Goal: Check status: Check status

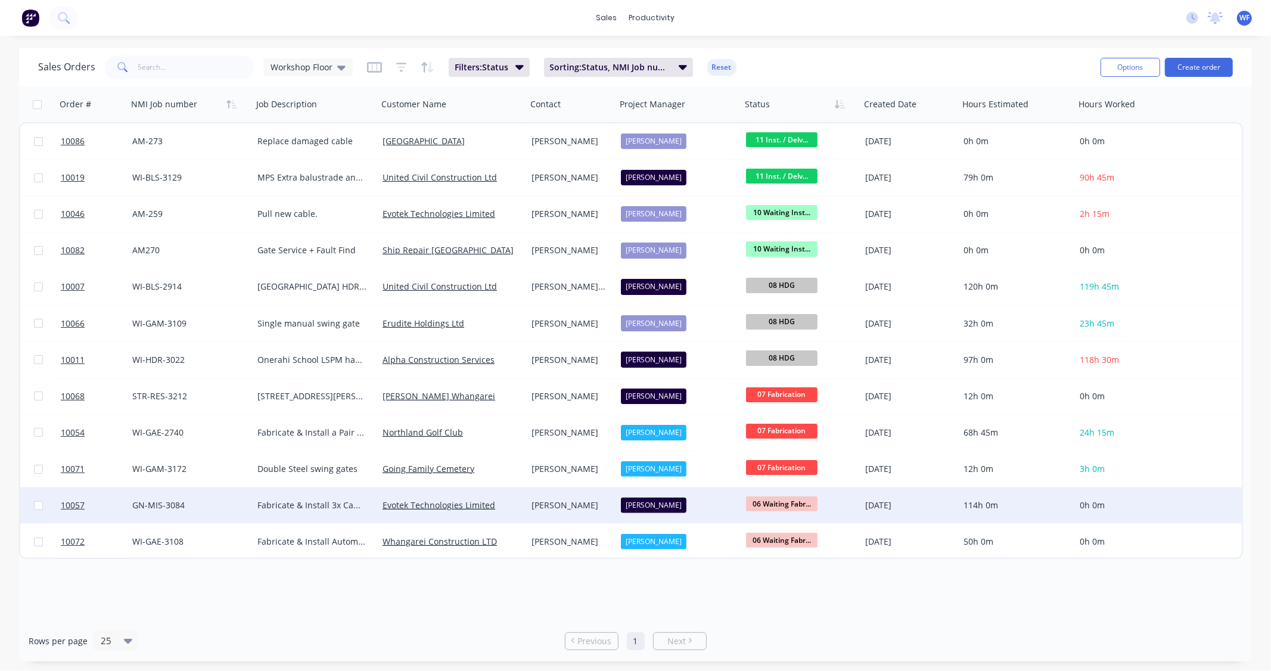
click at [614, 505] on span "06 Waiting Fabr..." at bounding box center [781, 503] width 71 height 15
click at [81, 502] on span "10057" at bounding box center [73, 505] width 24 height 12
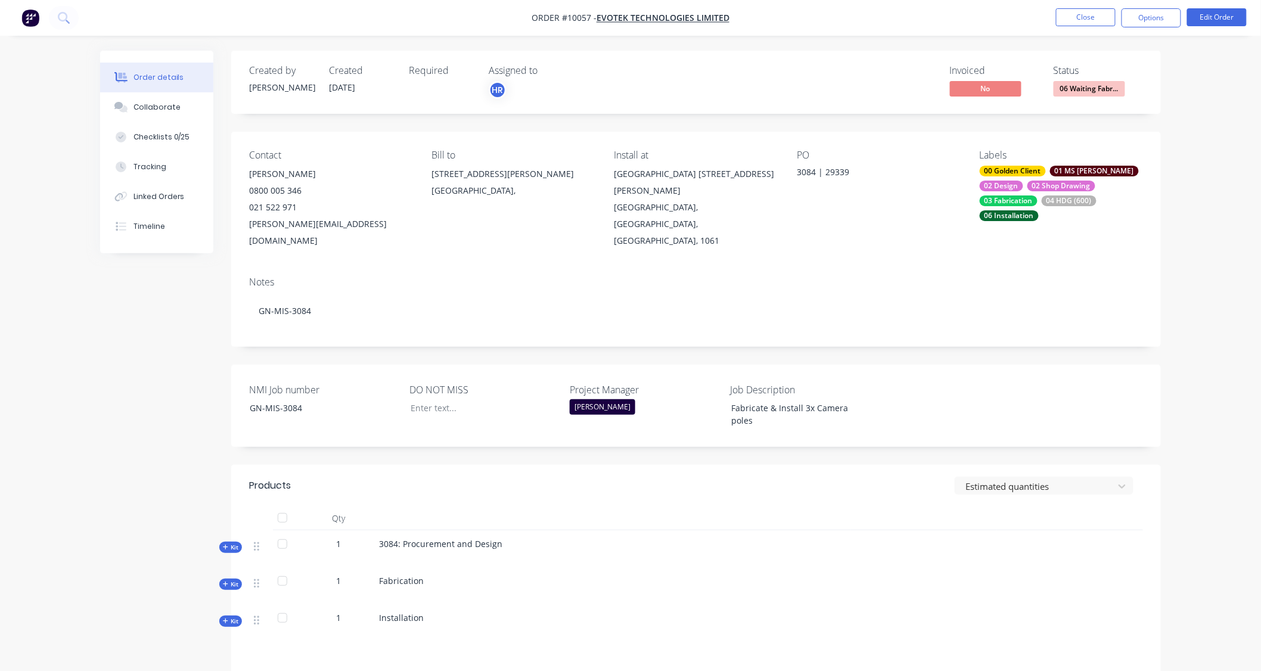
click at [614, 195] on div "03 Fabrication" at bounding box center [1008, 200] width 58 height 11
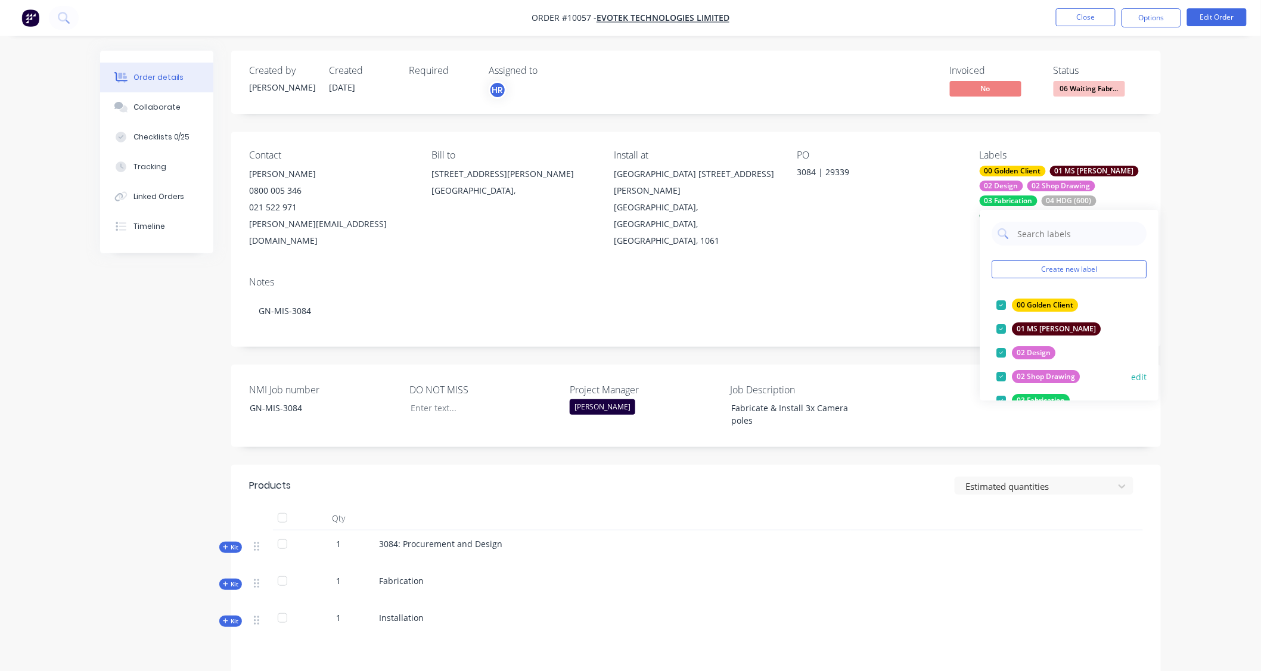
click at [614, 374] on div "02 Shop Drawing" at bounding box center [1046, 376] width 68 height 13
drag, startPoint x: 1015, startPoint y: 181, endPoint x: 1073, endPoint y: 543, distance: 366.8
click at [614, 543] on div at bounding box center [1106, 548] width 73 height 37
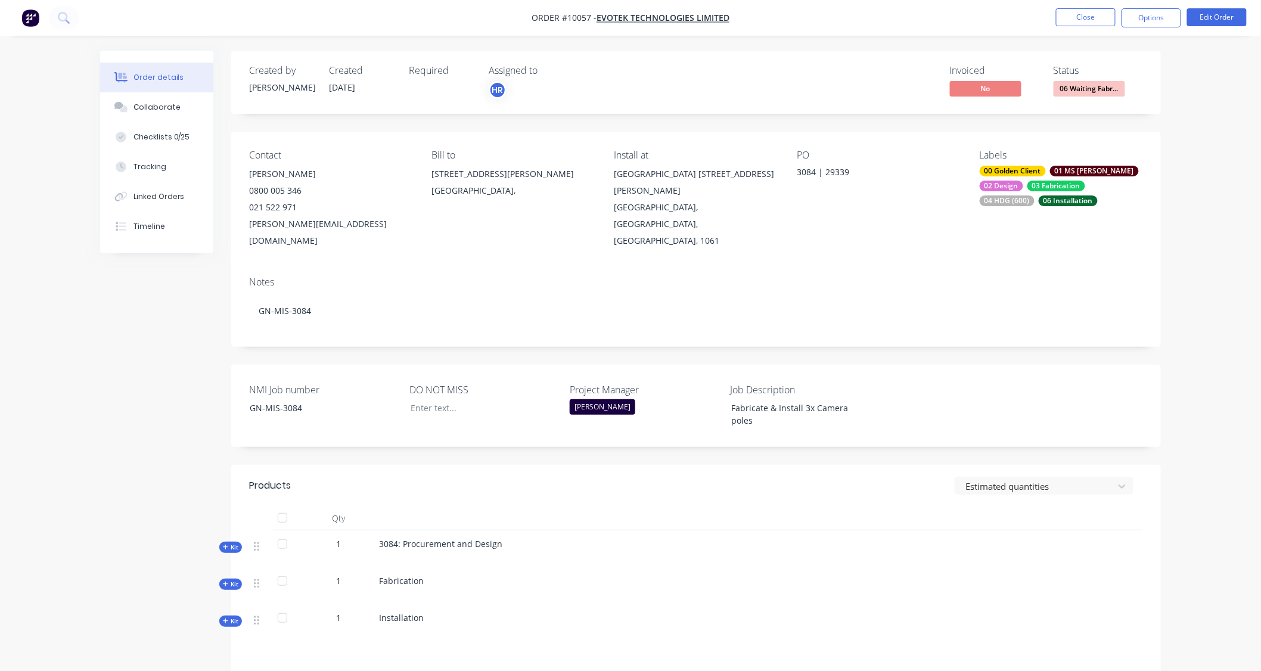
click at [614, 186] on div "03 Fabrication" at bounding box center [1056, 186] width 58 height 11
click at [614, 604] on div at bounding box center [960, 622] width 73 height 37
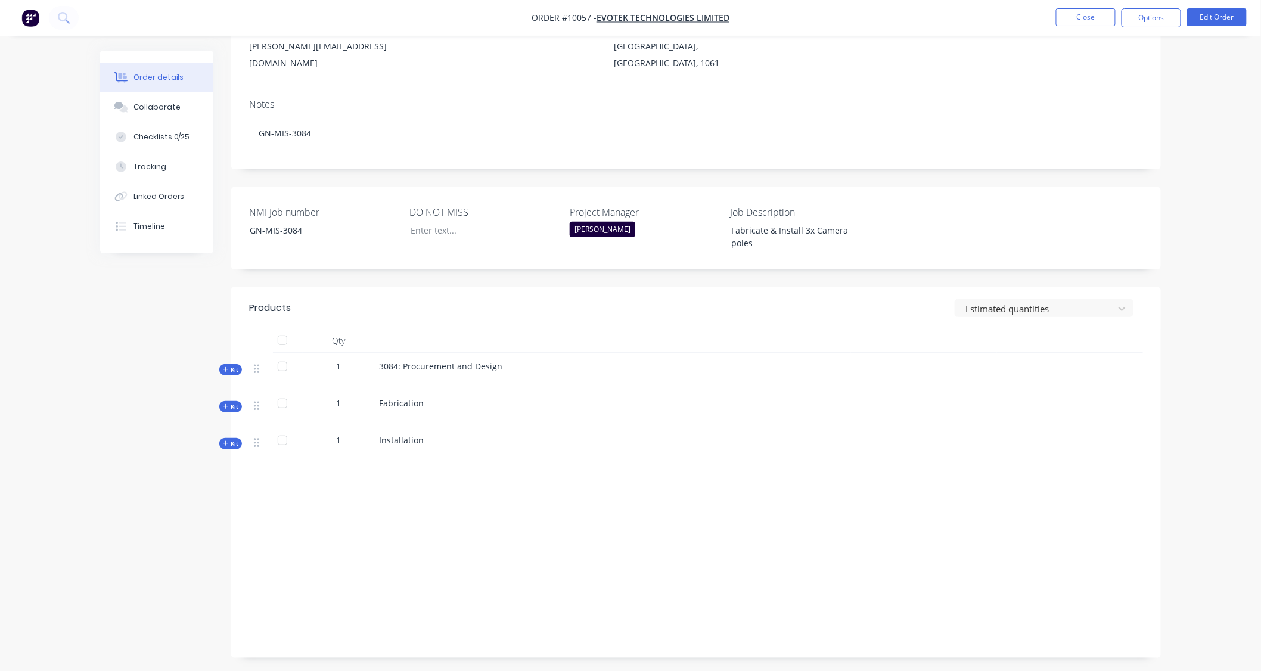
scroll to position [181, 0]
drag, startPoint x: 1059, startPoint y: 558, endPoint x: 1062, endPoint y: 552, distance: 7.2
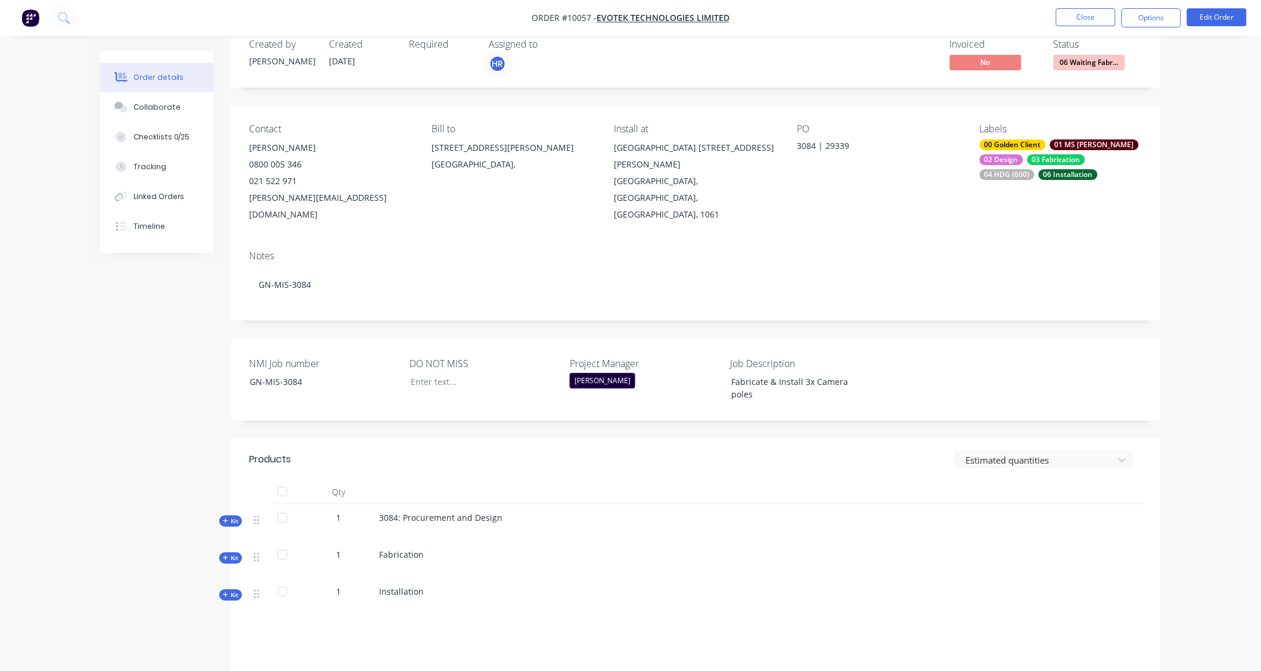
scroll to position [0, 0]
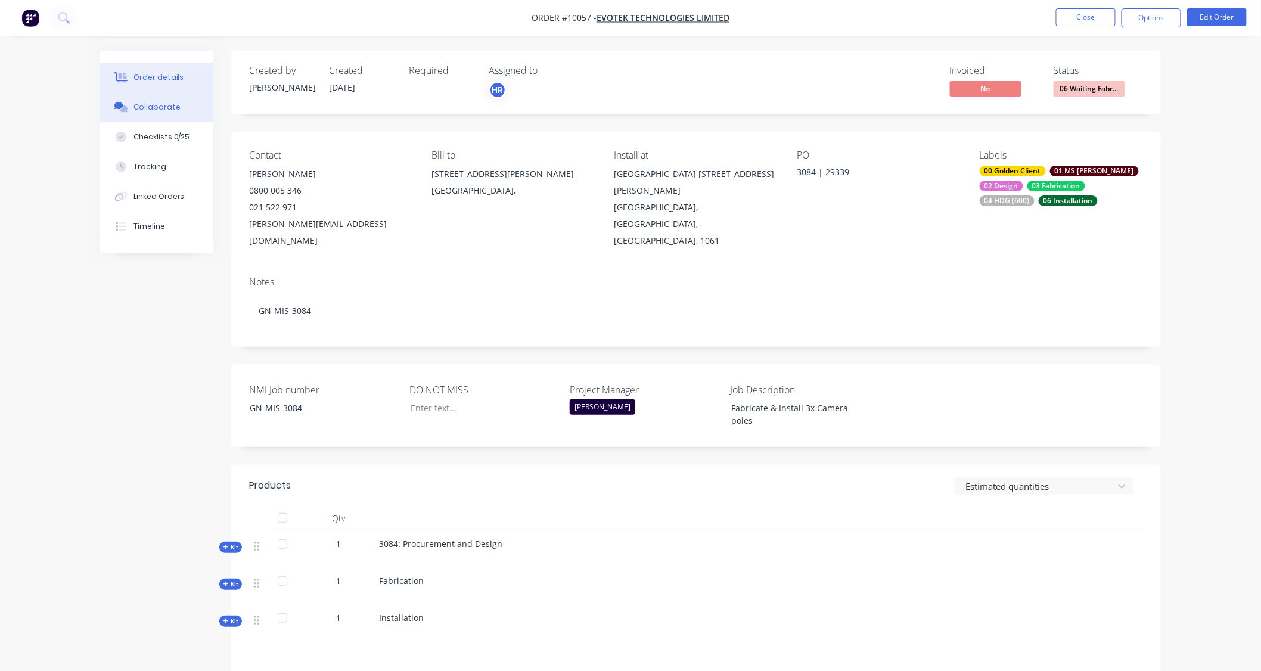
click at [135, 110] on div "Collaborate" at bounding box center [156, 107] width 47 height 11
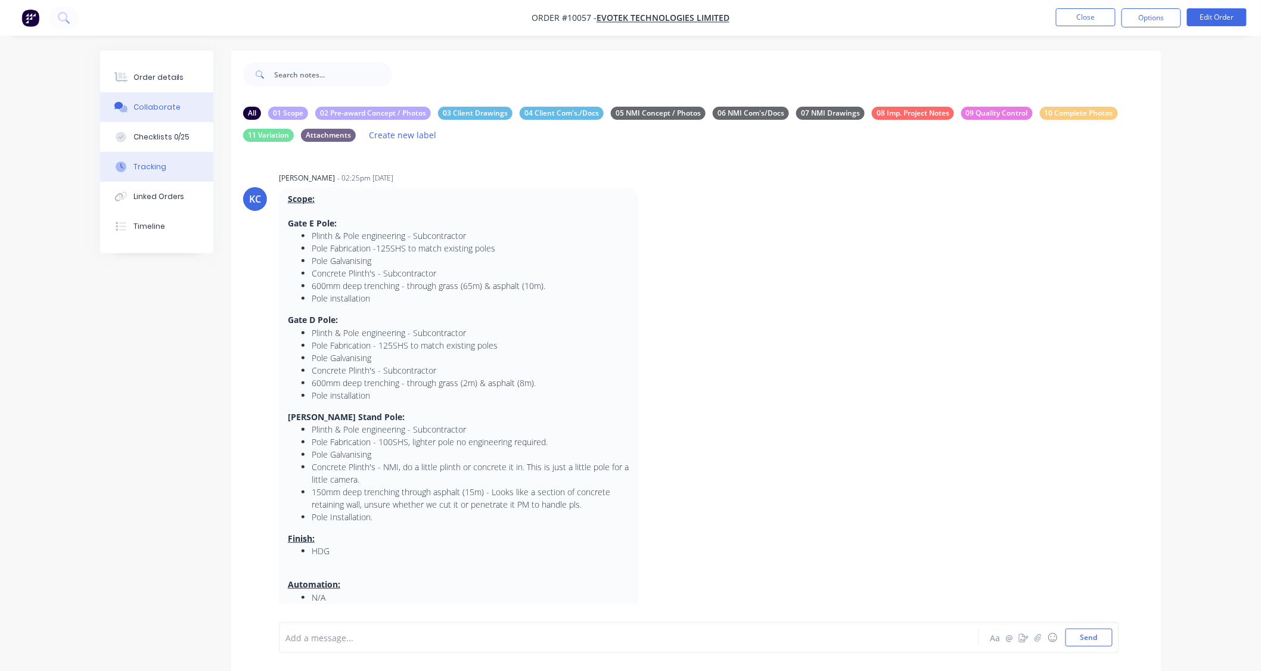
click at [145, 164] on div "Tracking" at bounding box center [149, 166] width 33 height 11
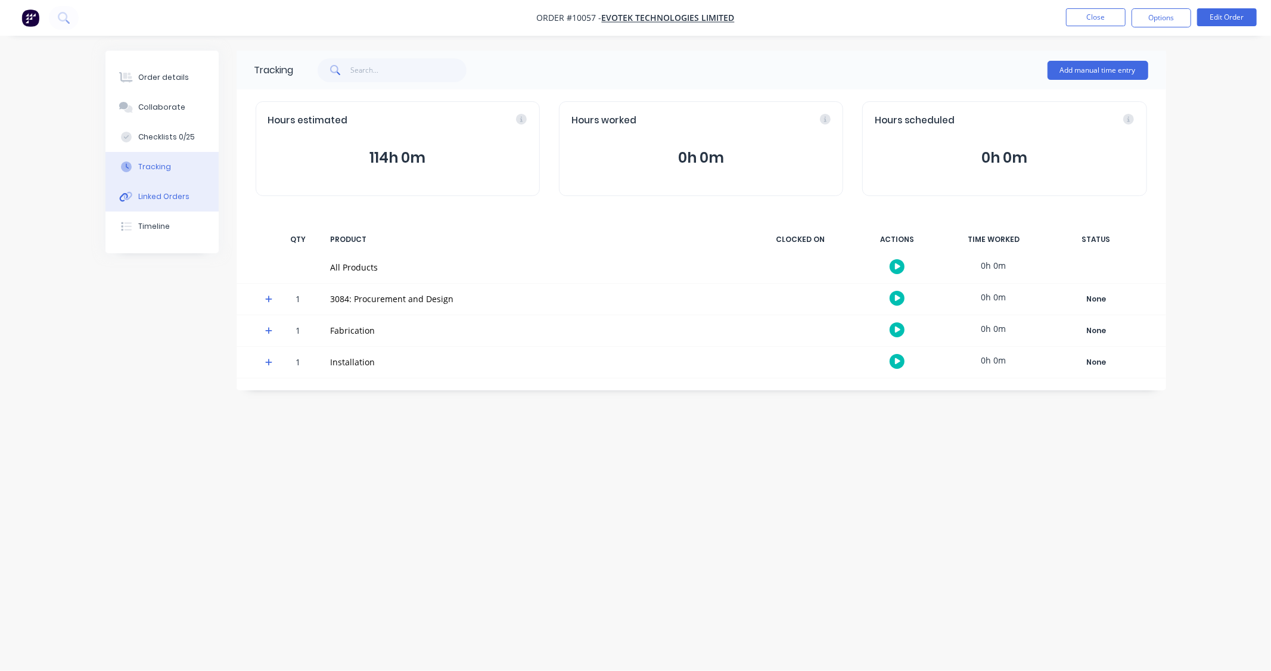
click at [164, 200] on div "Linked Orders" at bounding box center [163, 196] width 51 height 11
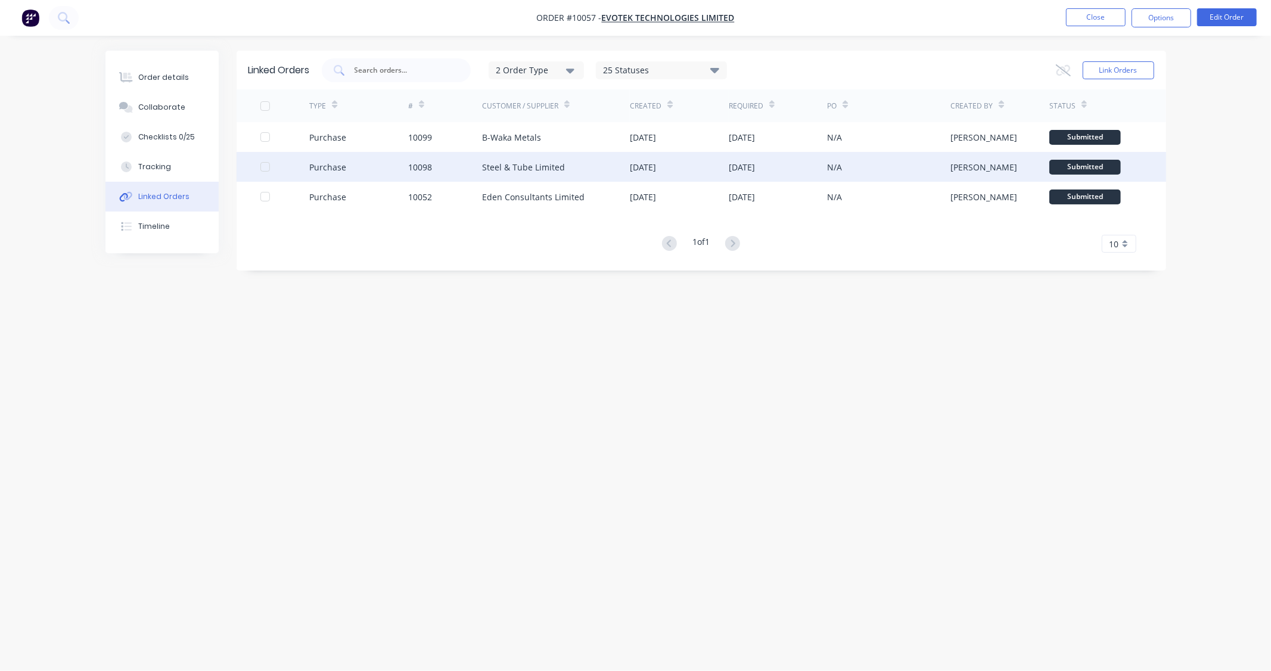
click at [523, 166] on div "Steel & Tube Limited" at bounding box center [523, 167] width 83 height 13
click at [420, 167] on div "10098" at bounding box center [420, 167] width 24 height 13
click at [263, 167] on div at bounding box center [265, 167] width 24 height 24
click at [530, 167] on div "Steel & Tube Limited" at bounding box center [523, 167] width 83 height 13
click at [614, 165] on div "Submitted" at bounding box center [1084, 167] width 71 height 15
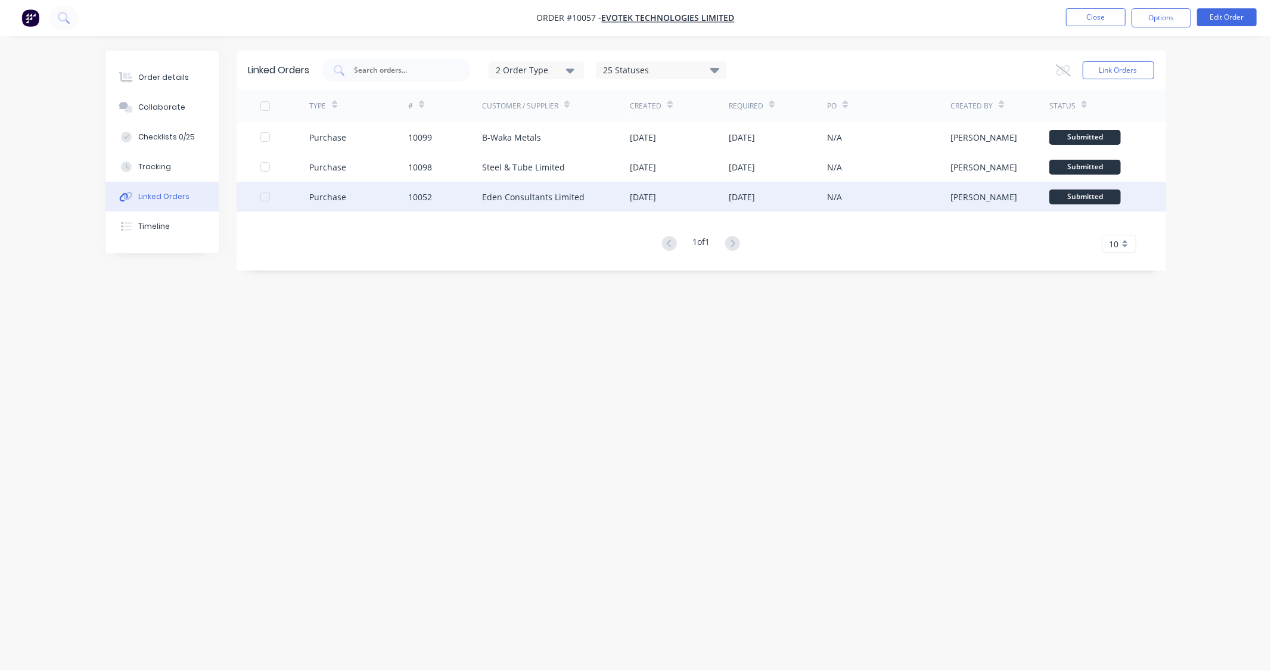
click at [493, 198] on div "Eden Consultants Limited" at bounding box center [533, 197] width 102 height 13
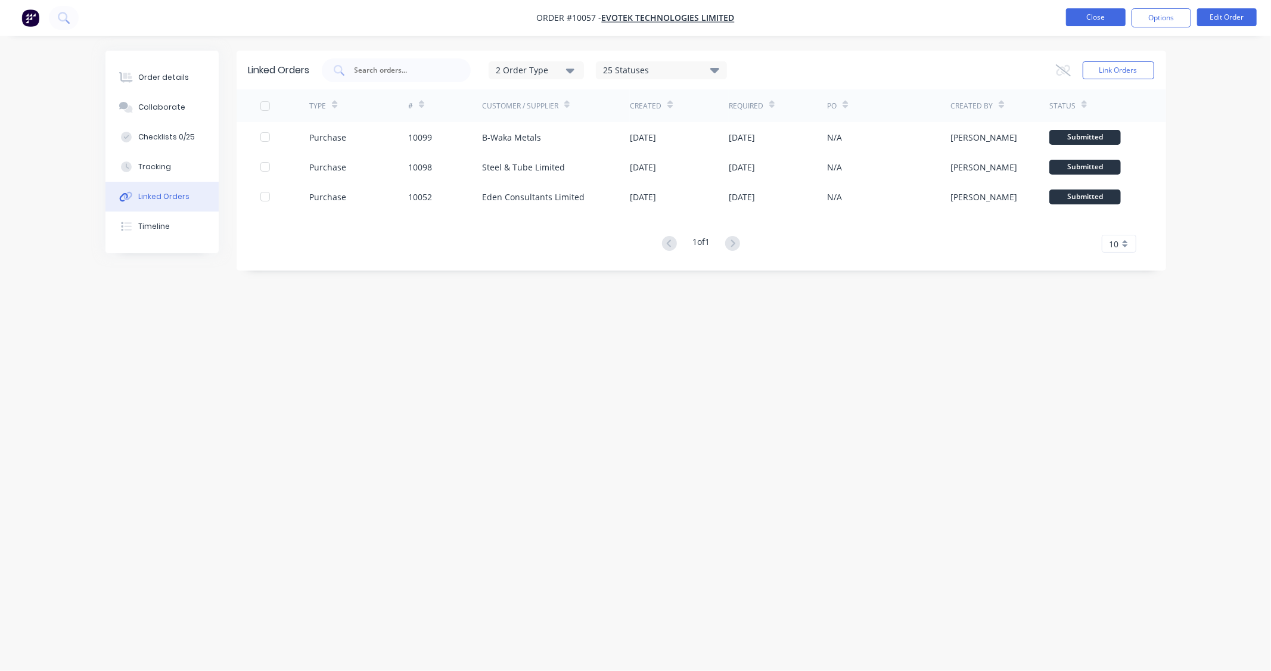
click at [614, 18] on button "Close" at bounding box center [1096, 17] width 60 height 18
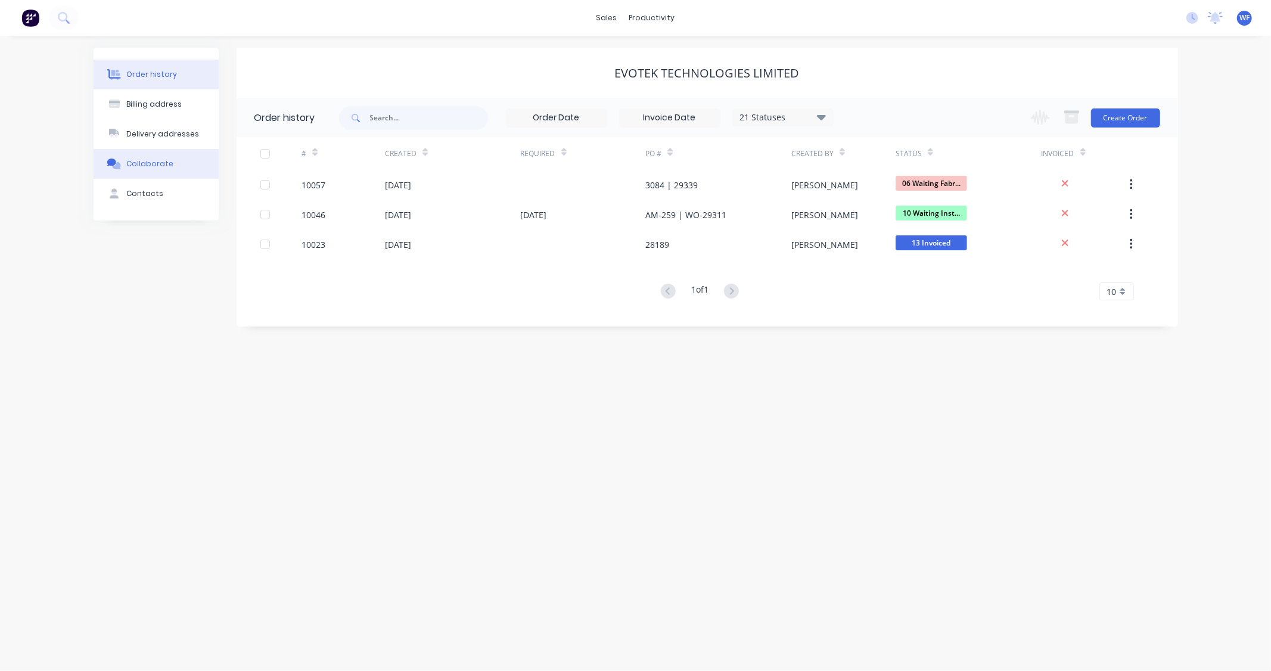
click at [144, 161] on div "Collaborate" at bounding box center [149, 163] width 47 height 11
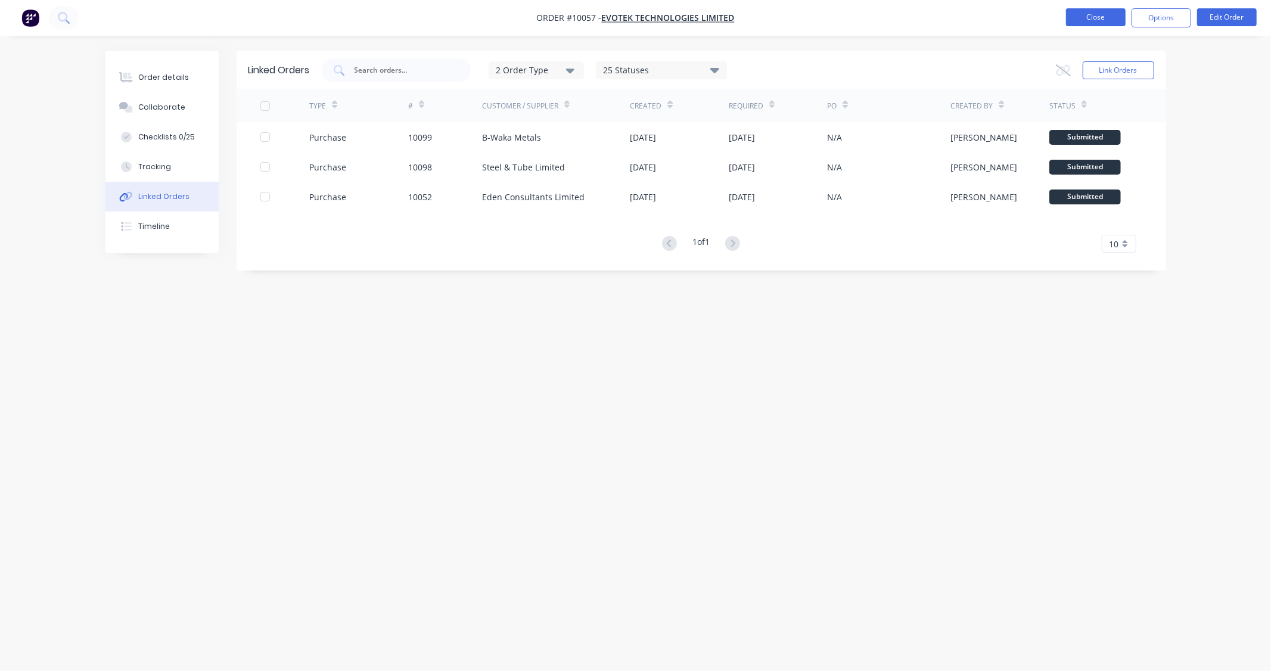
click at [614, 23] on button "Close" at bounding box center [1096, 17] width 60 height 18
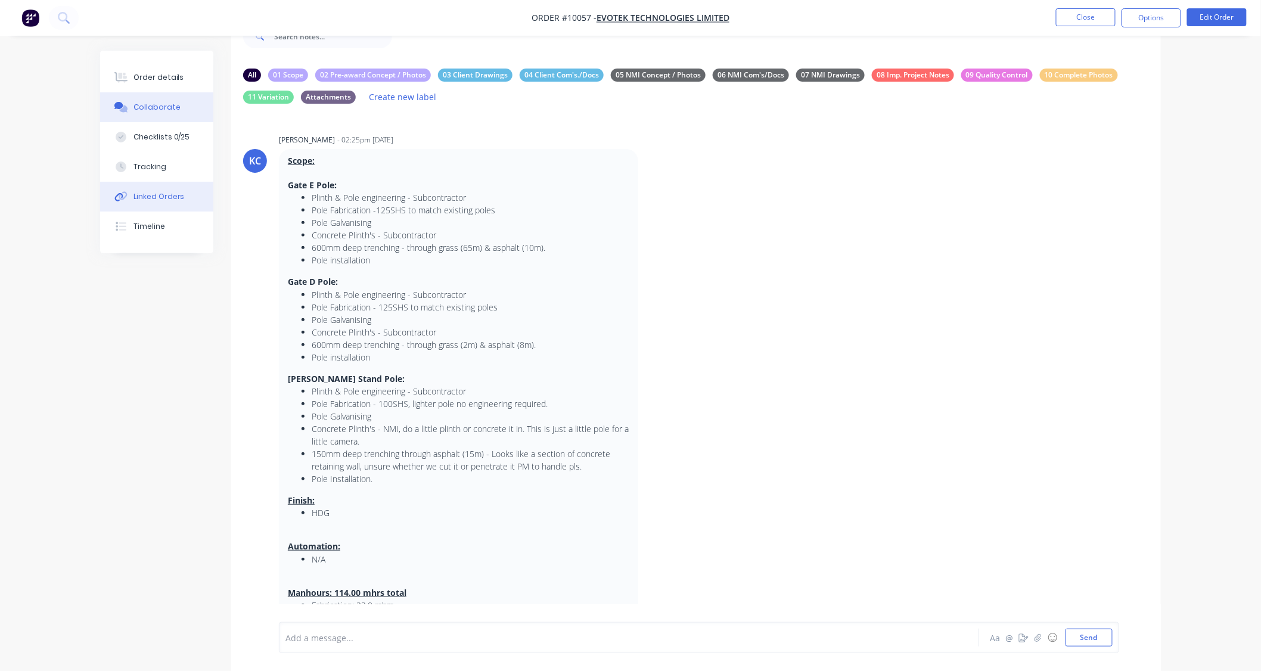
click at [155, 194] on div "Linked Orders" at bounding box center [158, 196] width 51 height 11
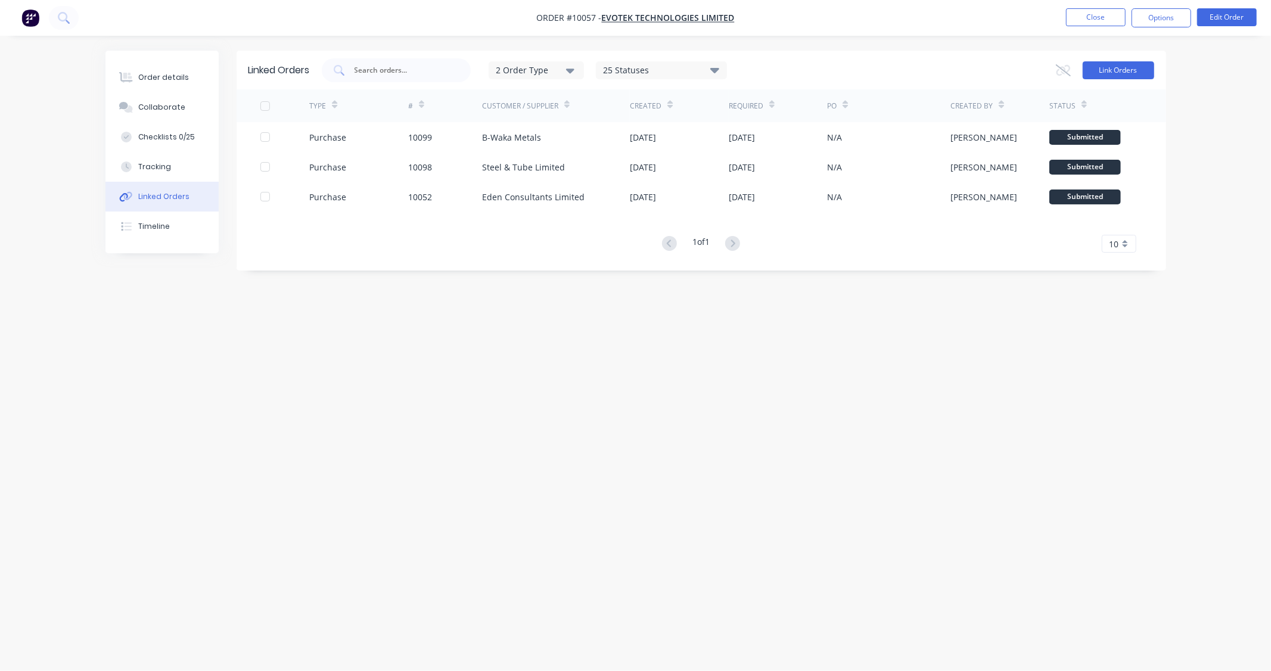
click at [614, 70] on button "Link Orders" at bounding box center [1118, 70] width 71 height 18
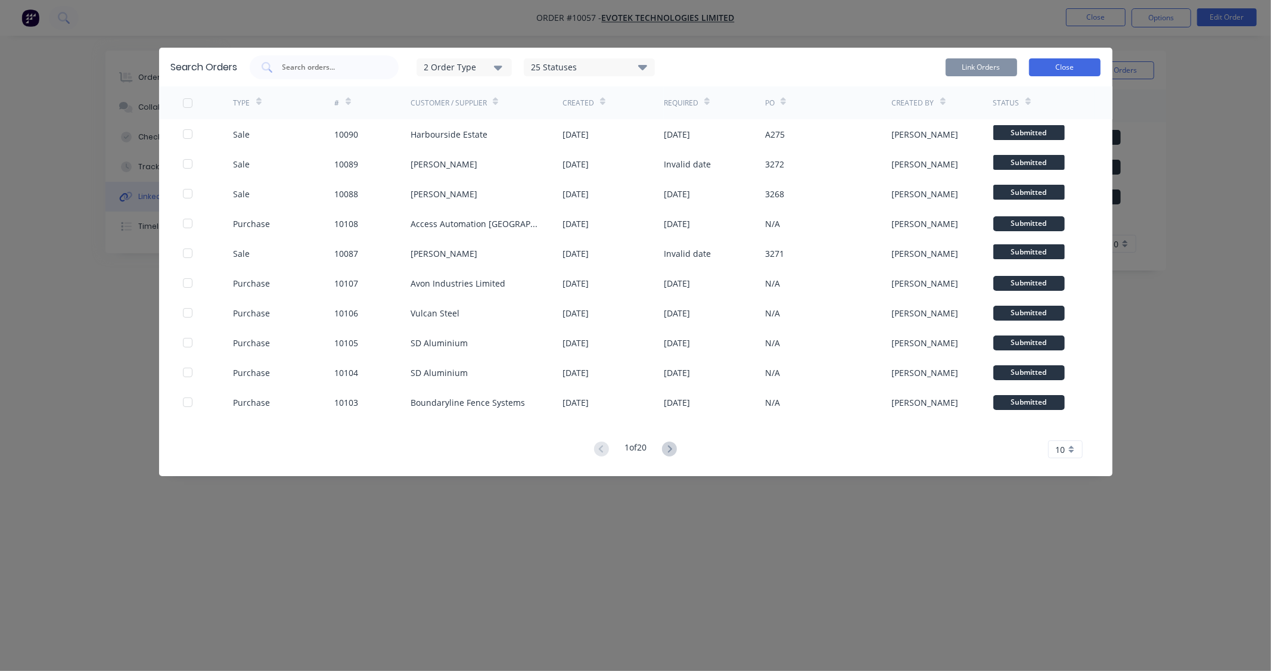
click at [614, 72] on button "Close" at bounding box center [1064, 67] width 71 height 18
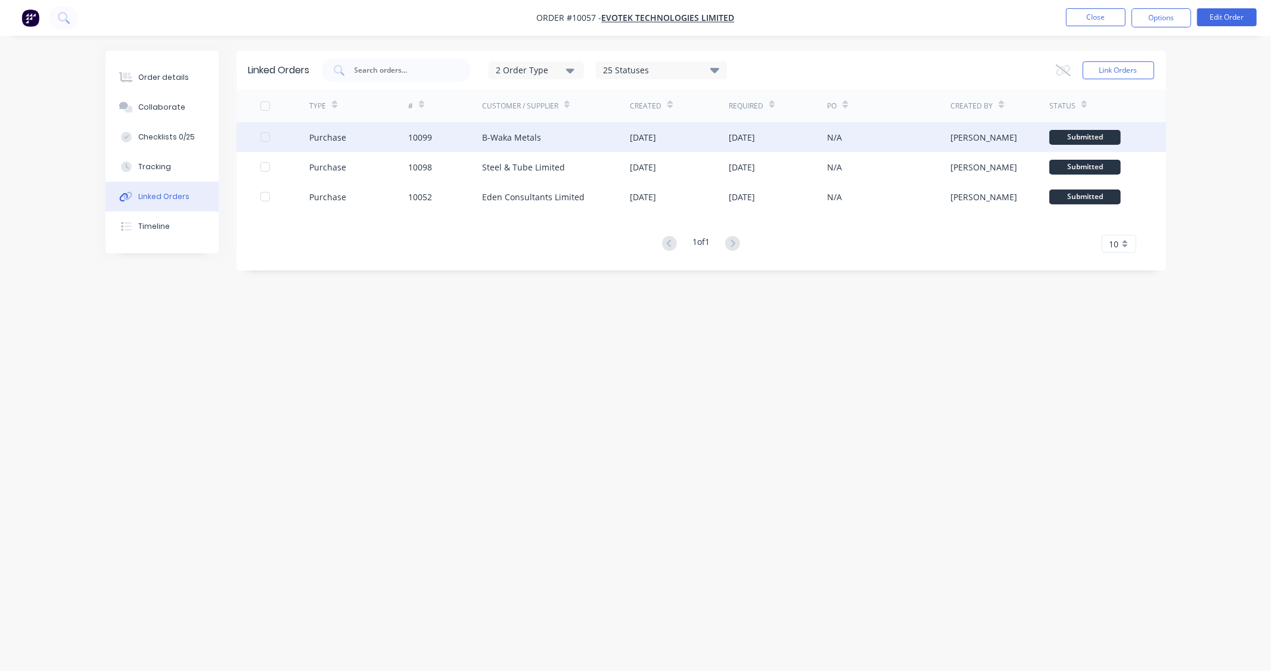
click at [499, 135] on div "B-Waka Metals" at bounding box center [511, 137] width 59 height 13
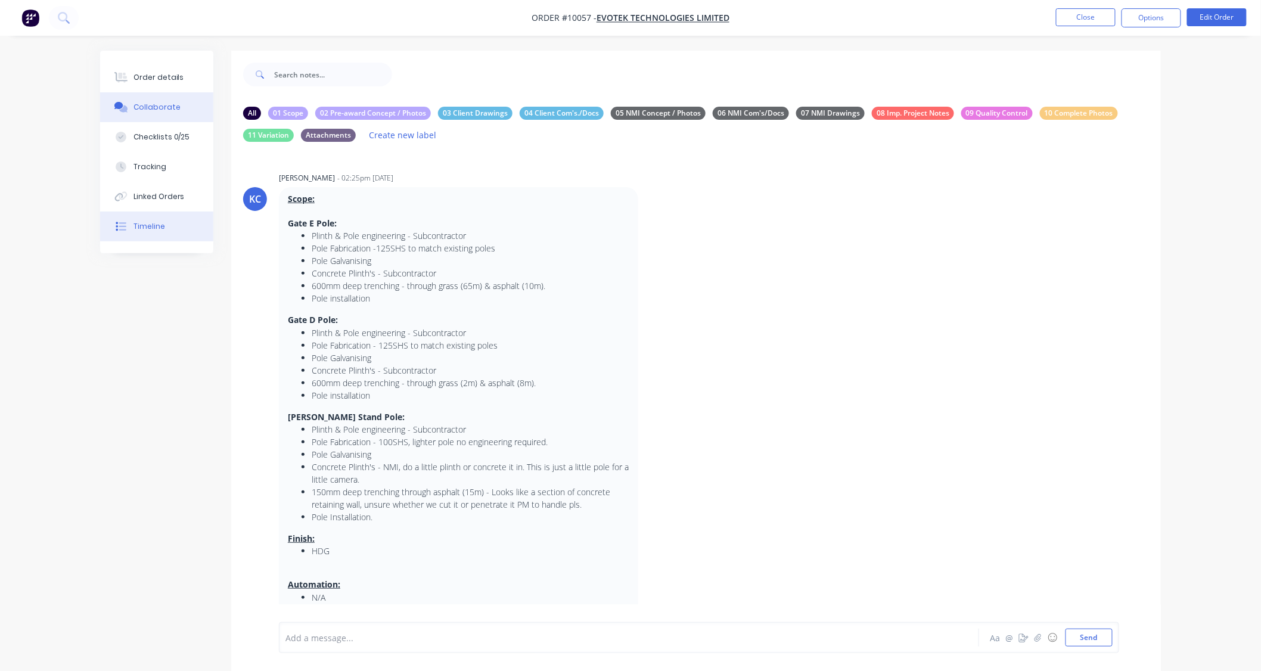
click at [157, 225] on div "Timeline" at bounding box center [149, 226] width 32 height 11
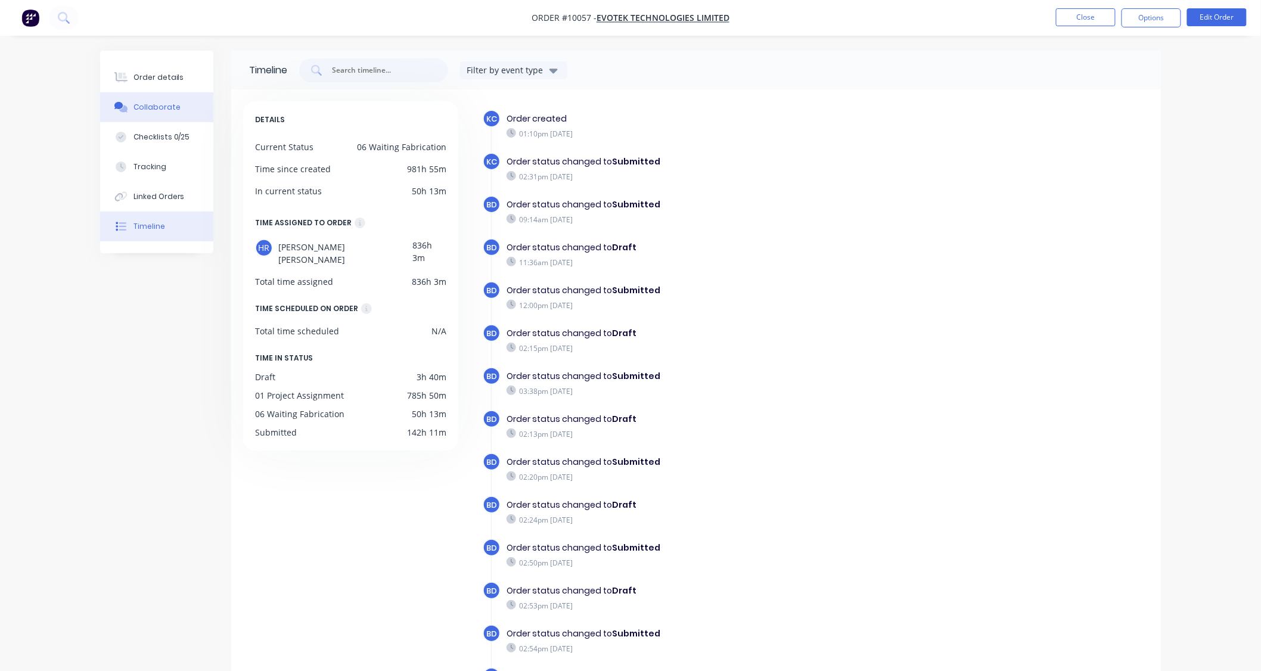
click at [146, 110] on div "Collaborate" at bounding box center [156, 107] width 47 height 11
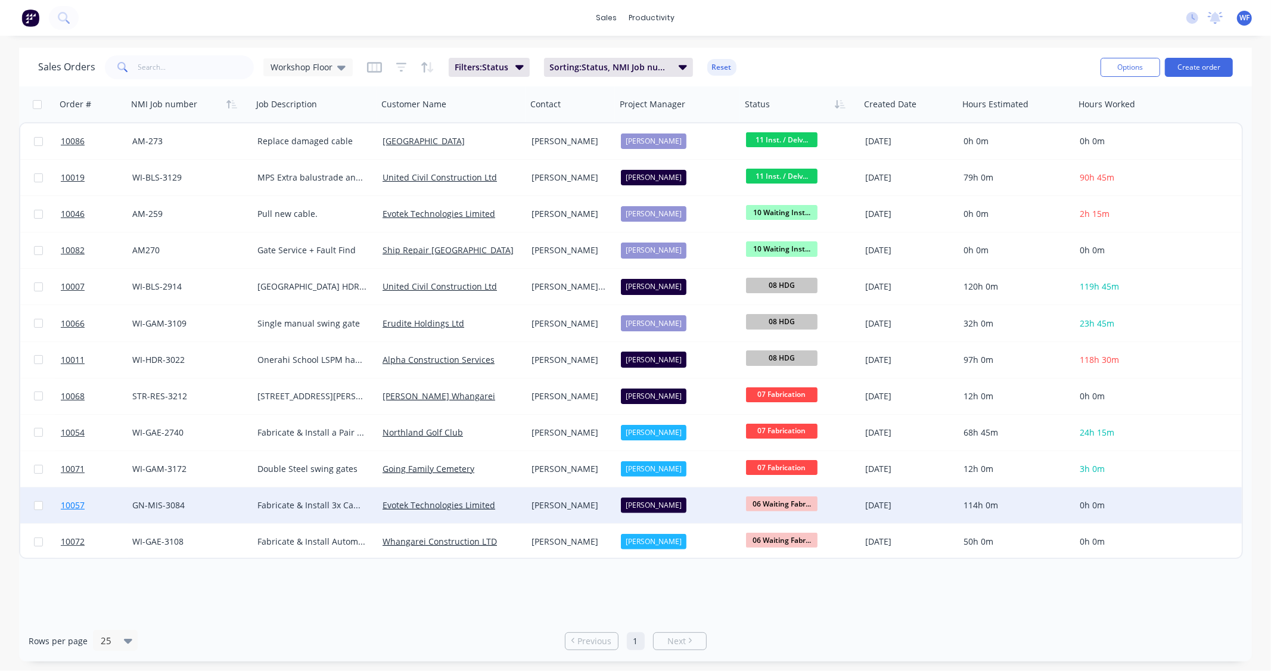
click at [79, 504] on span "10057" at bounding box center [73, 505] width 24 height 12
